Goal: Transaction & Acquisition: Purchase product/service

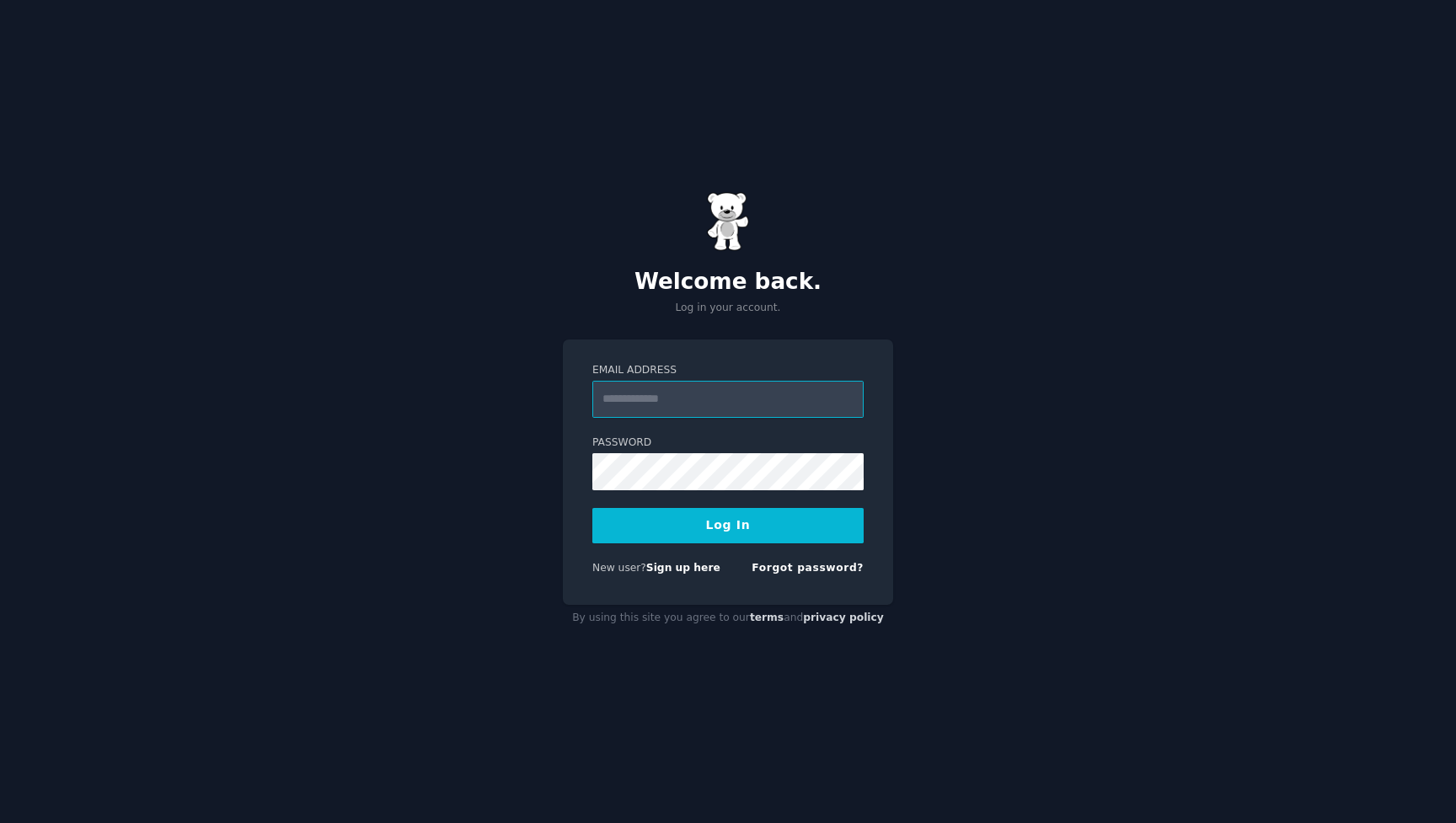
type input "**********"
click at [736, 519] on button "Log In" at bounding box center [728, 525] width 271 height 36
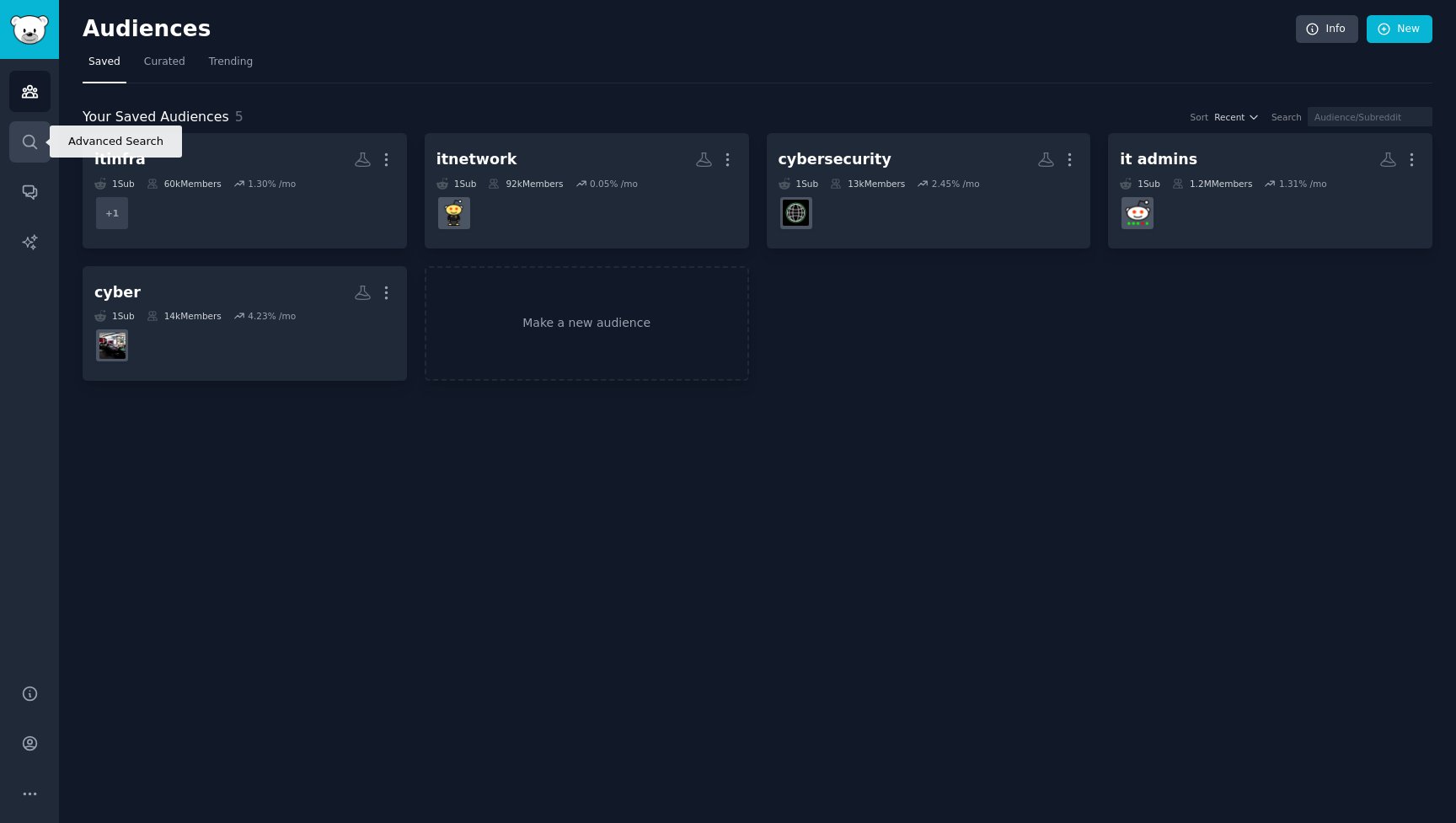
click at [36, 149] on icon "Sidebar" at bounding box center [29, 141] width 17 height 17
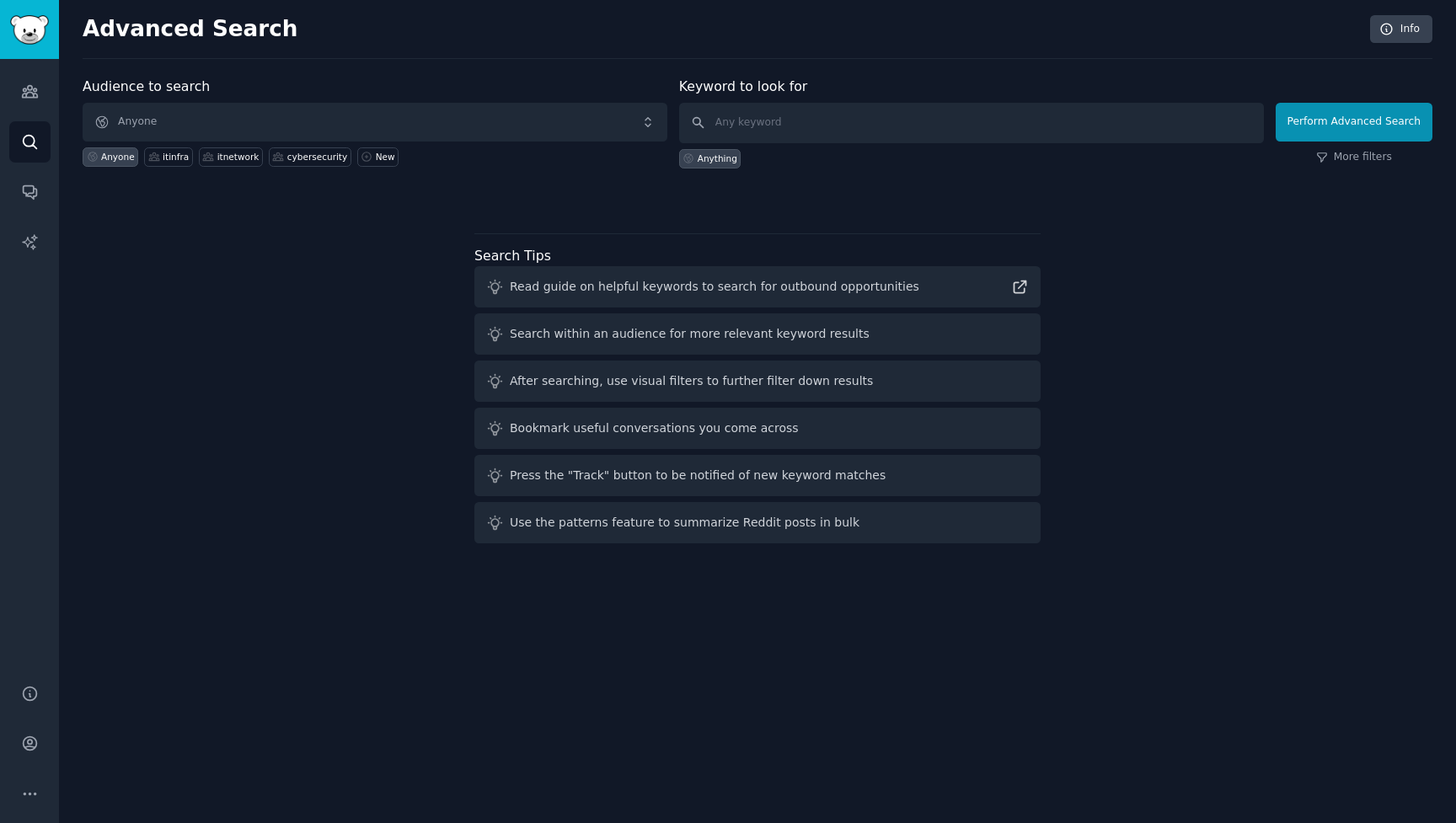
click at [331, 127] on span "Anyone" at bounding box center [375, 122] width 585 height 39
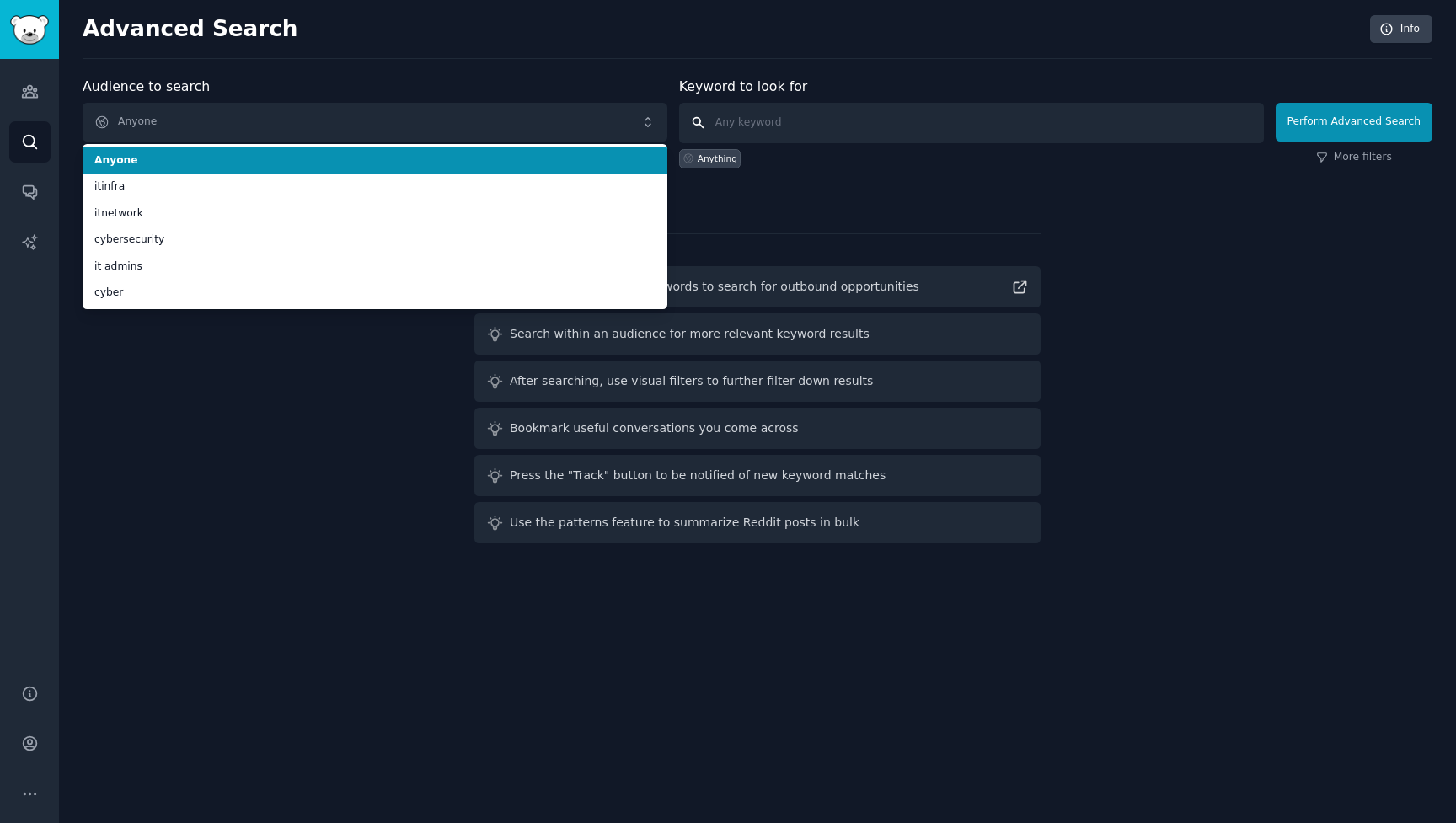
click at [781, 130] on input "text" at bounding box center [972, 123] width 585 height 40
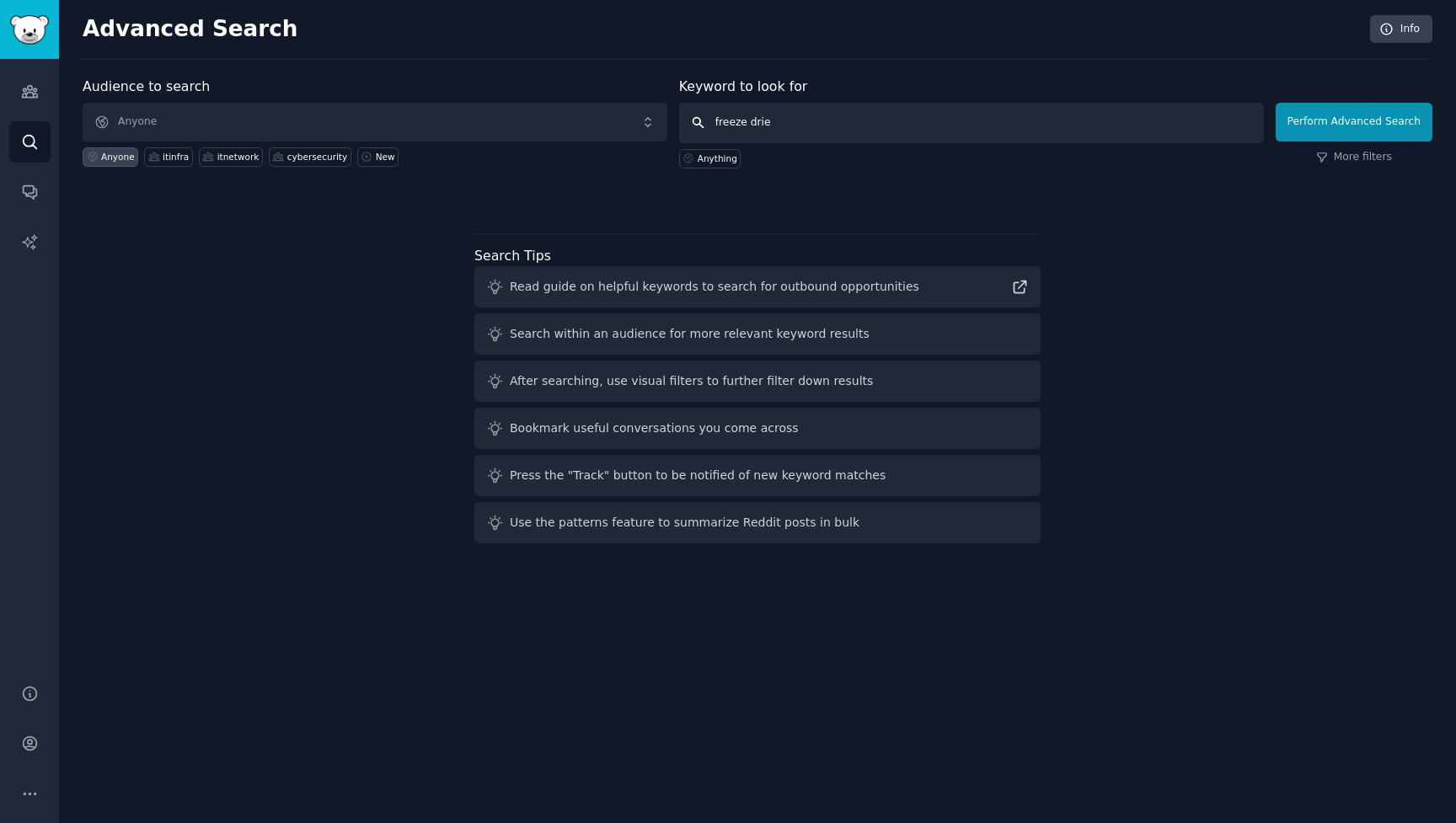
type input "freeze dried"
click at [1356, 121] on button "Perform Advanced Search" at bounding box center [1354, 122] width 157 height 39
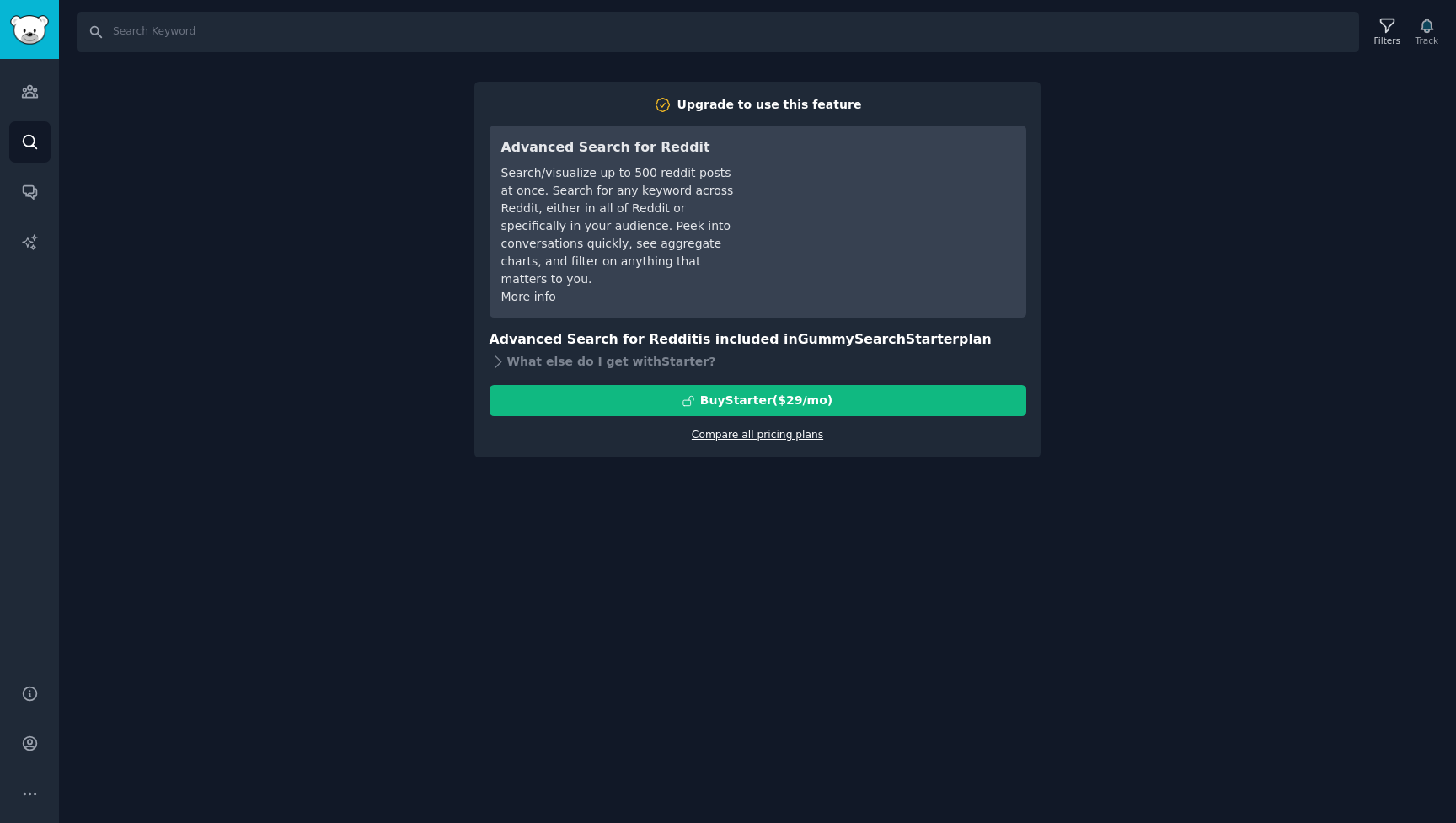
click at [731, 429] on link "Compare all pricing plans" at bounding box center [757, 434] width 131 height 12
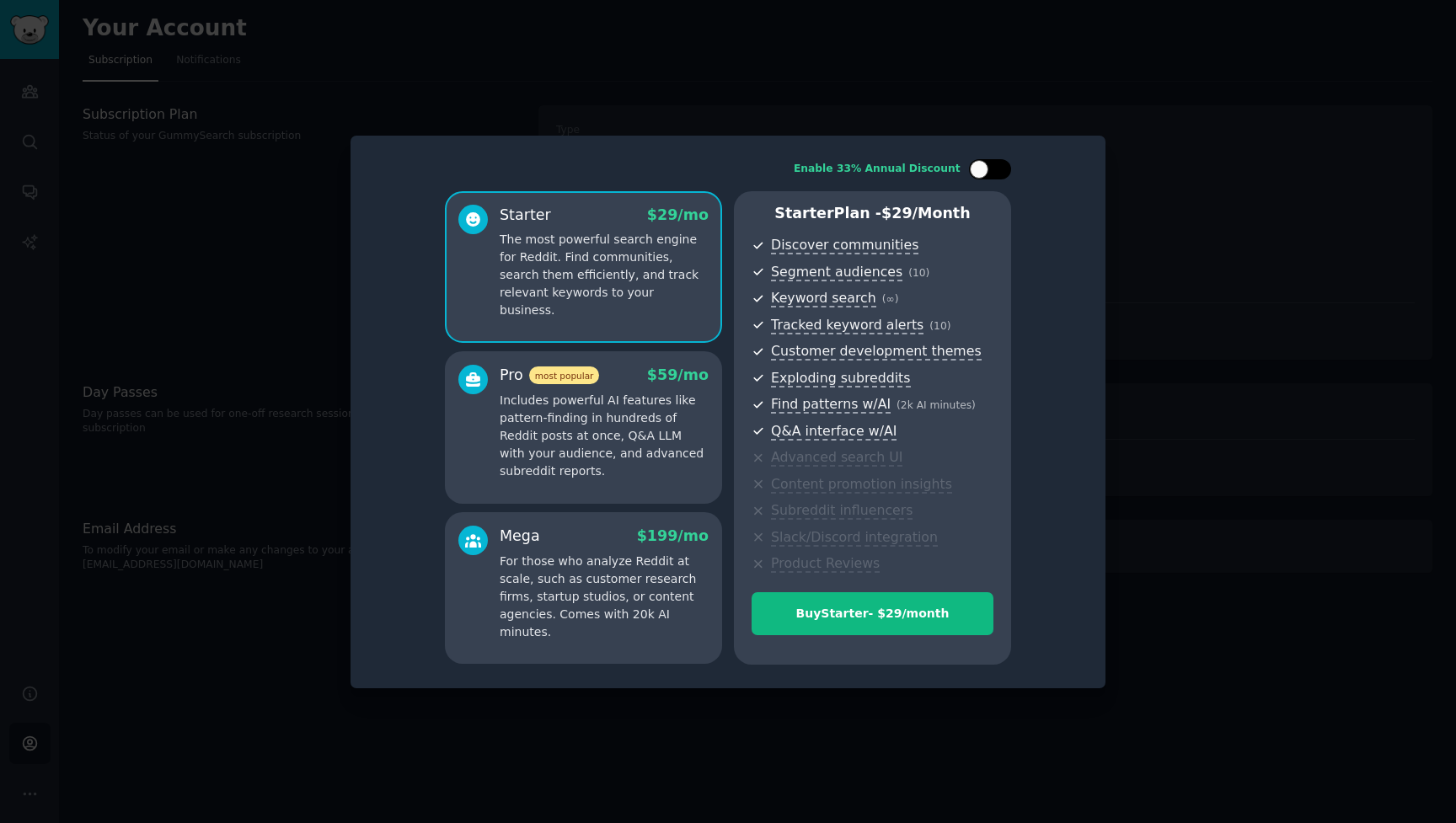
click at [1006, 174] on div at bounding box center [990, 169] width 42 height 20
click at [1006, 174] on div at bounding box center [1001, 169] width 18 height 18
checkbox input "false"
click at [1152, 421] on div at bounding box center [728, 412] width 1456 height 823
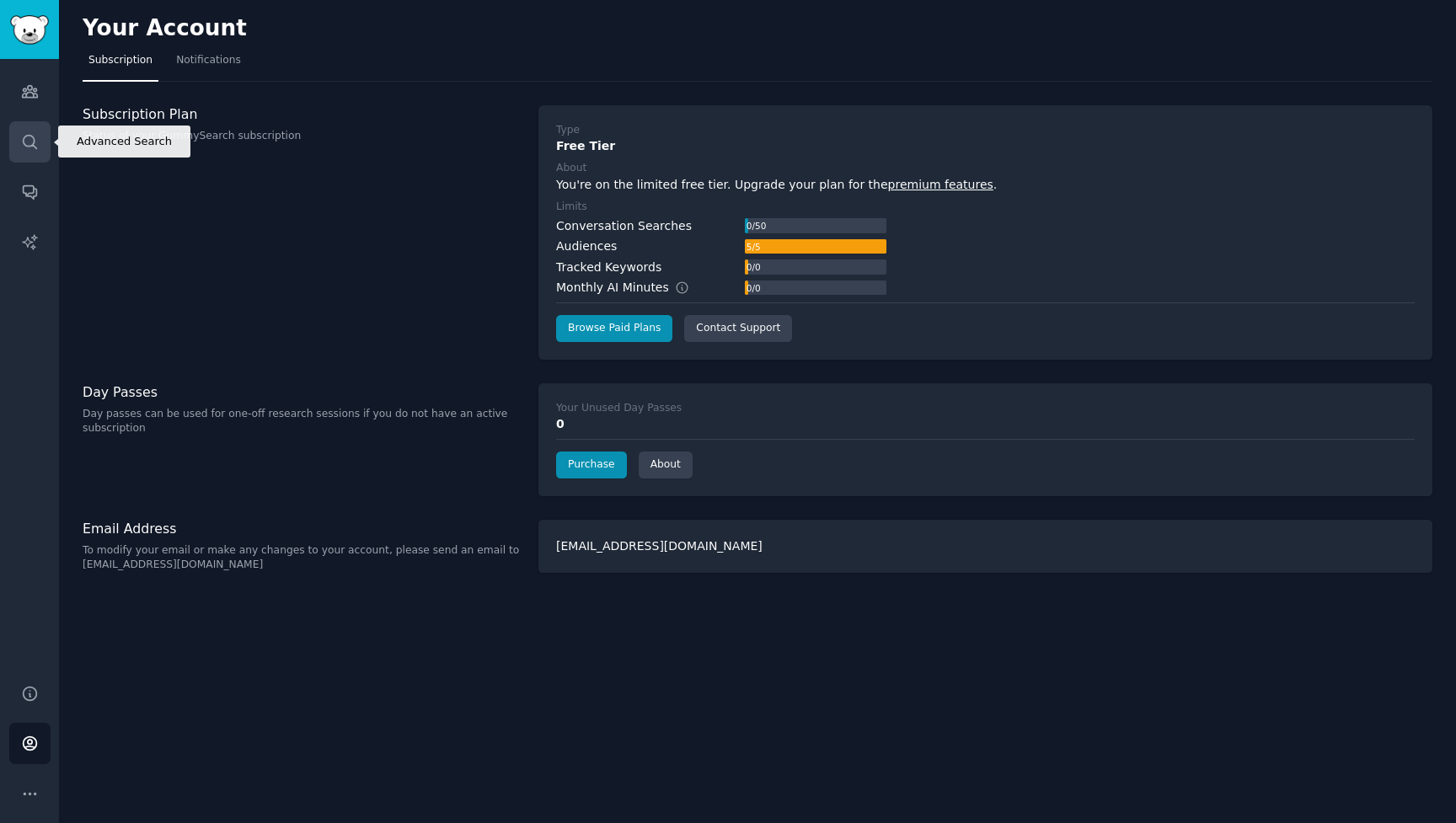
click at [27, 145] on icon "Sidebar" at bounding box center [29, 141] width 17 height 17
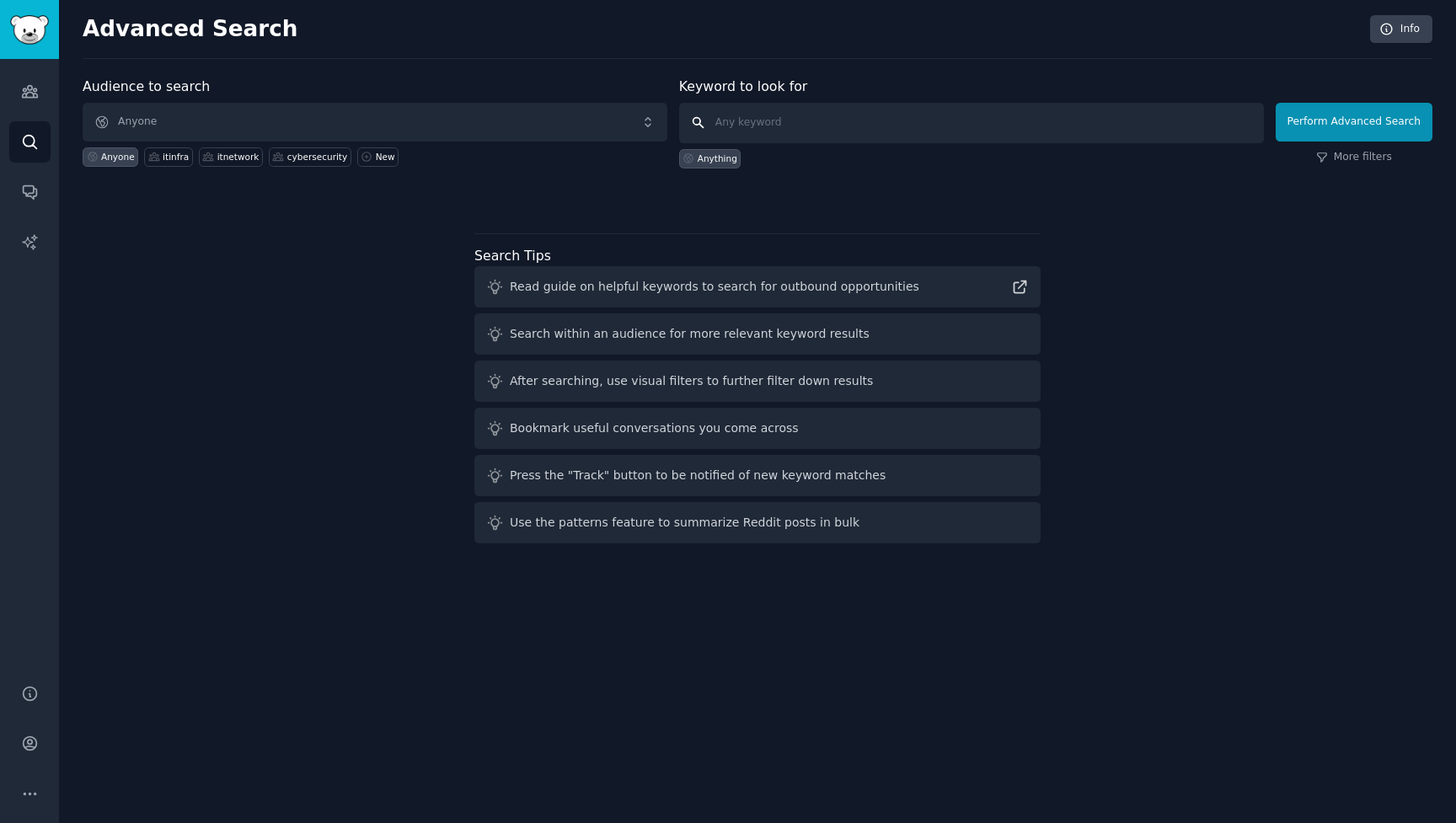
click at [767, 117] on input "text" at bounding box center [972, 123] width 585 height 40
type input "freeze dried"
click at [1356, 121] on button "Perform Advanced Search" at bounding box center [1354, 122] width 157 height 39
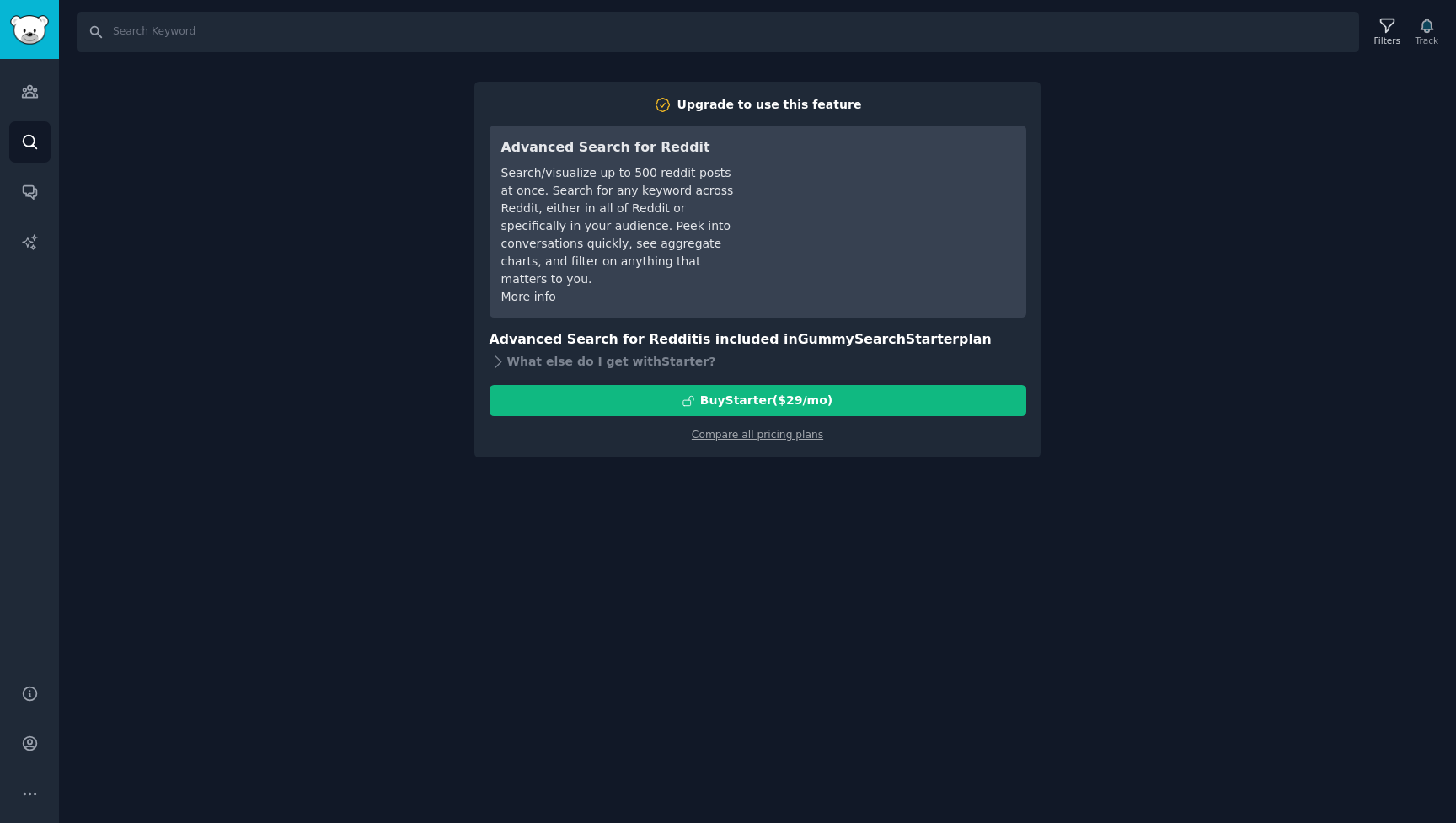
click at [315, 295] on div "Search Filters Track Upgrade to use this feature Advanced Search for Reddit Sea…" at bounding box center [758, 412] width 1397 height 823
click at [357, 386] on div "Search Filters Track Upgrade to use this feature Advanced Search for Reddit Sea…" at bounding box center [758, 412] width 1397 height 823
click at [1288, 168] on div "Search Filters Track Upgrade to use this feature Advanced Search for Reddit Sea…" at bounding box center [758, 412] width 1397 height 823
click at [713, 473] on div "Search Filters Track Upgrade to use this feature Advanced Search for Reddit Sea…" at bounding box center [758, 412] width 1397 height 823
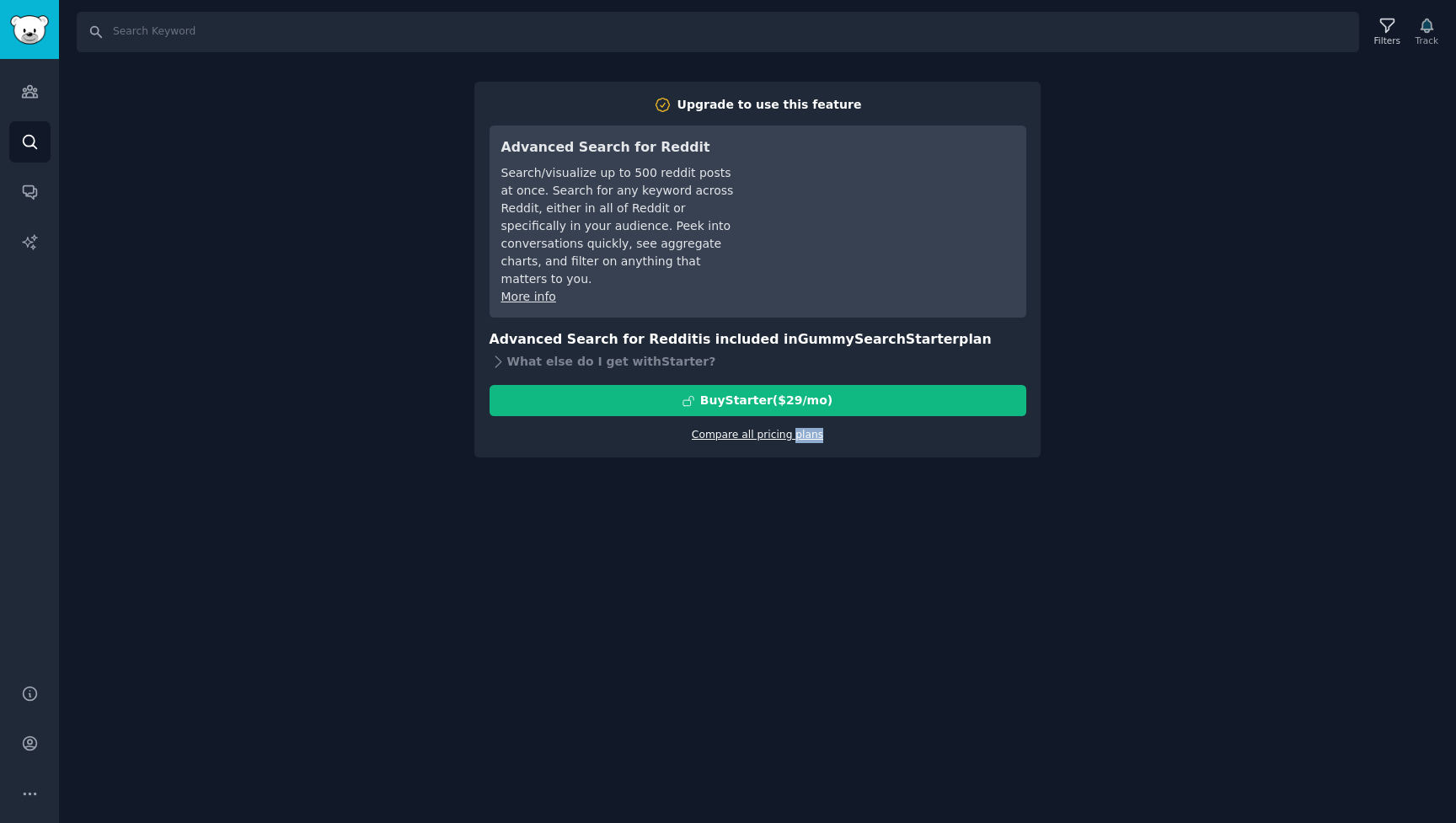
click at [731, 429] on link "Compare all pricing plans" at bounding box center [757, 434] width 131 height 12
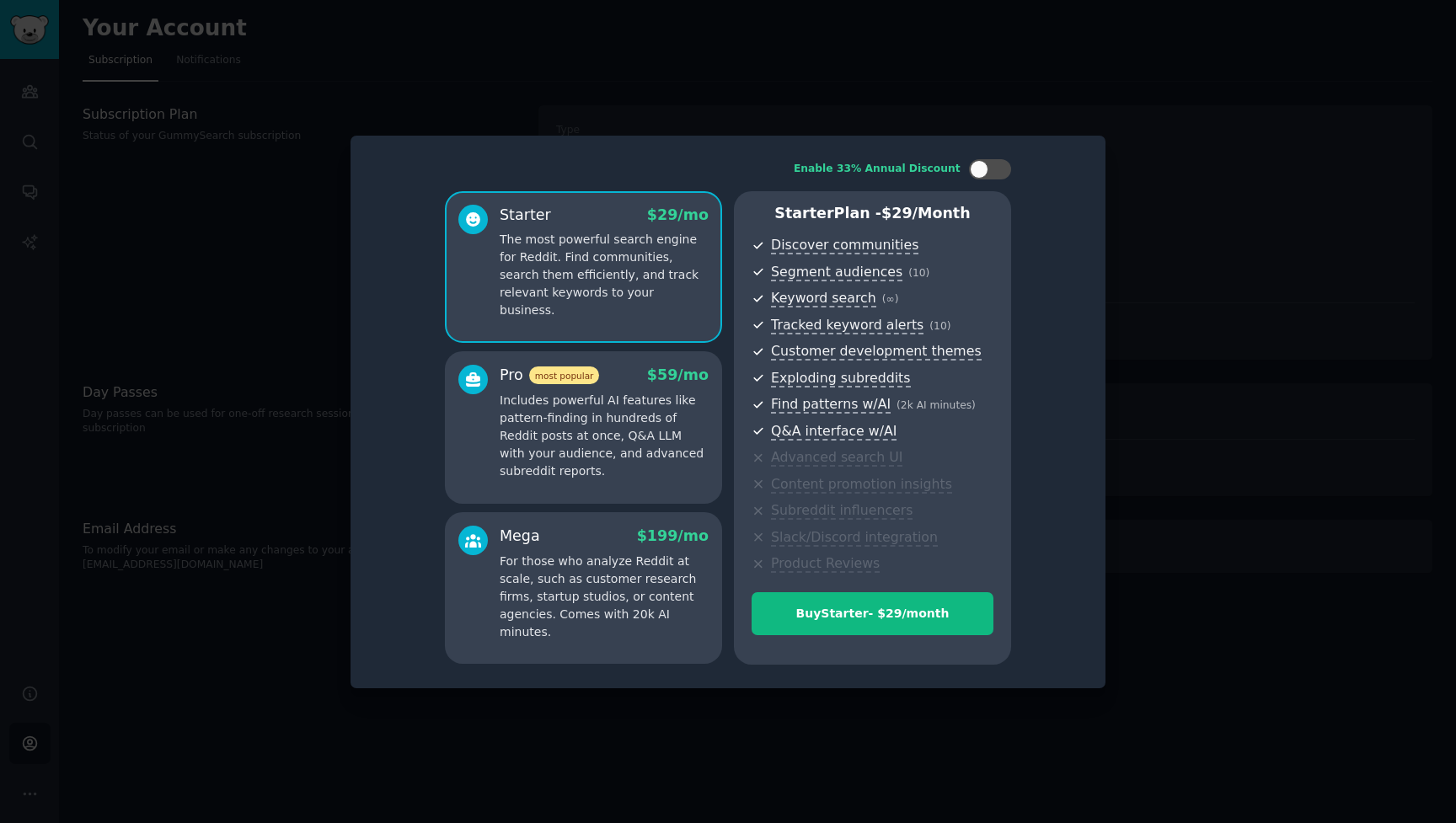
click at [1157, 168] on div at bounding box center [728, 412] width 1456 height 823
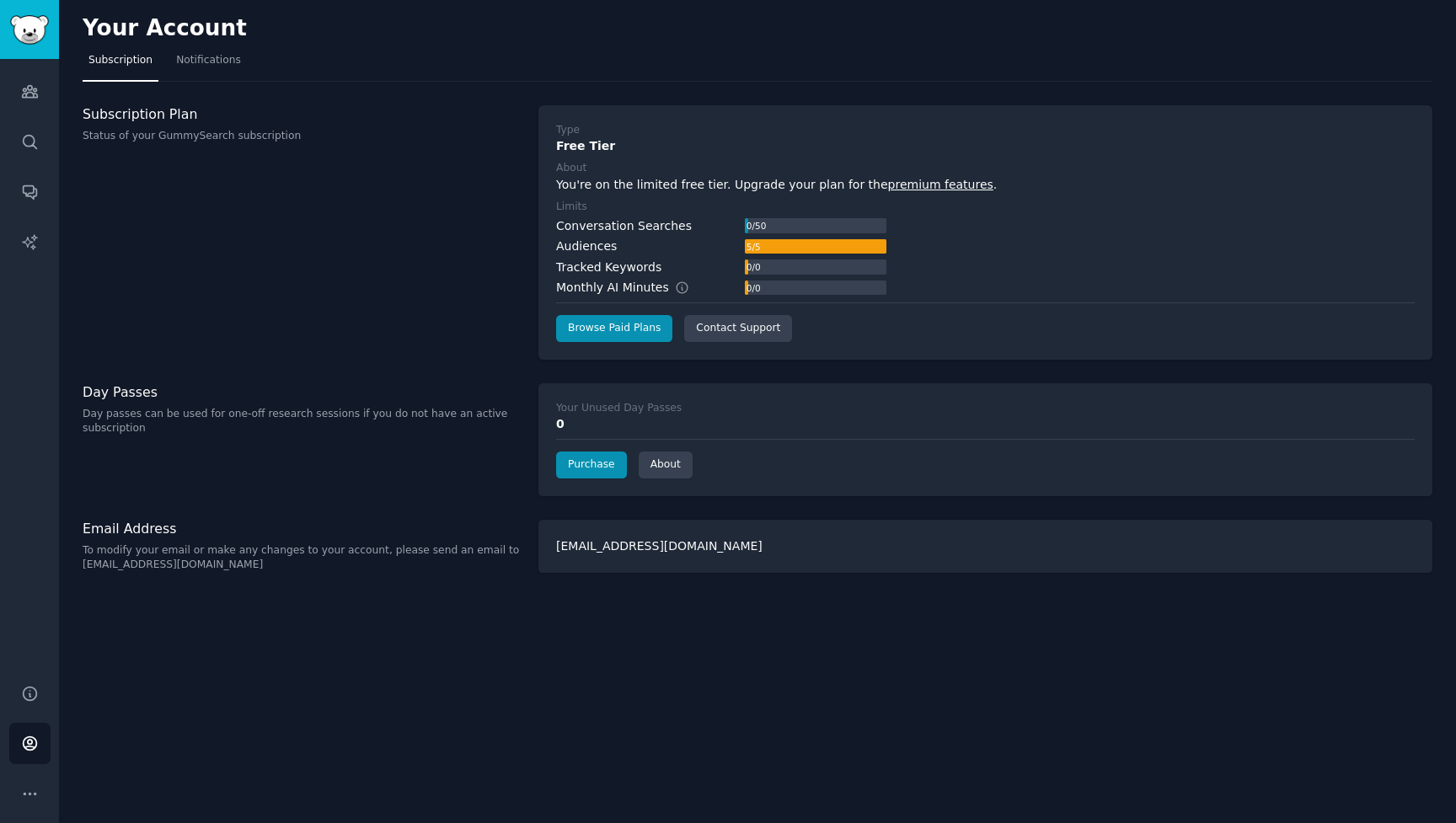
click at [149, 401] on div "Day Passes Day passes can be used for one-off research sessions if you do not h…" at bounding box center [301, 410] width 438 height 53
click at [606, 466] on link "Purchase" at bounding box center [592, 465] width 71 height 27
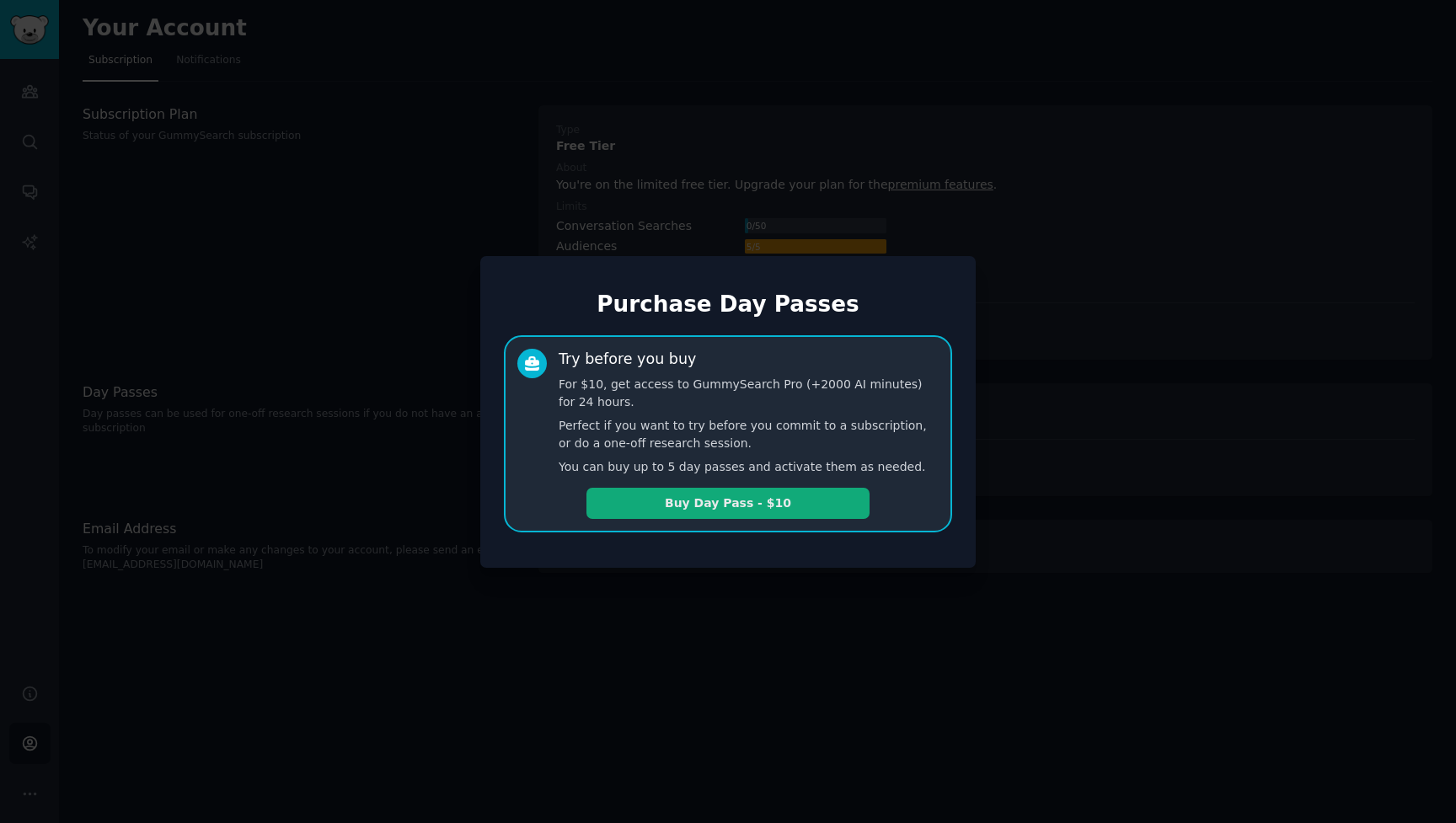
click at [667, 511] on button "Buy Day Pass - $10" at bounding box center [728, 503] width 283 height 31
